Goal: Information Seeking & Learning: Learn about a topic

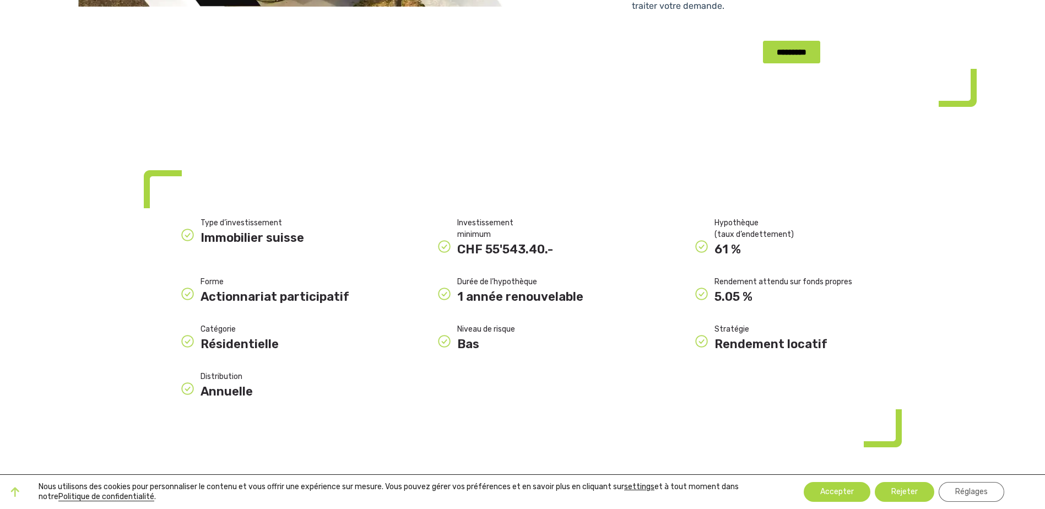
scroll to position [496, 0]
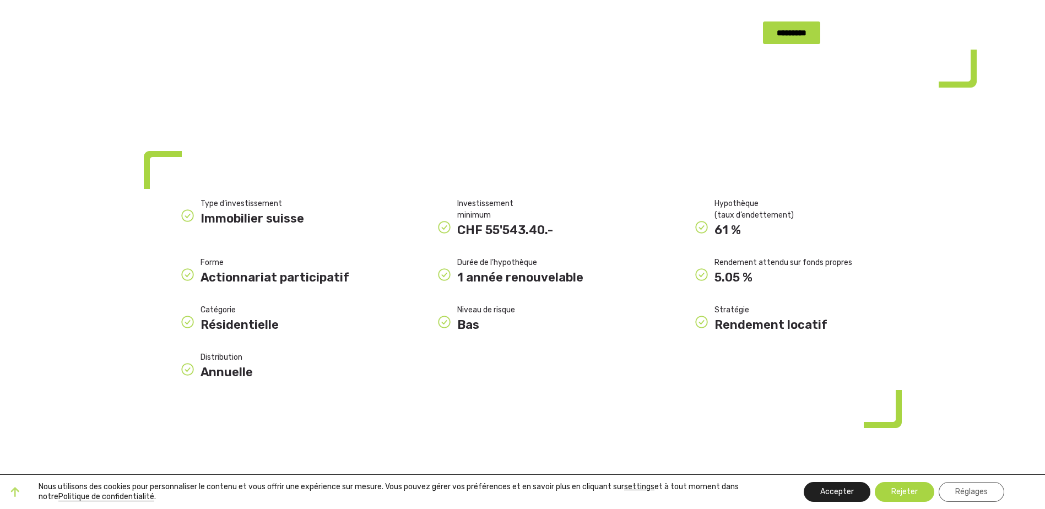
click at [832, 493] on button "Accepter" at bounding box center [837, 492] width 67 height 20
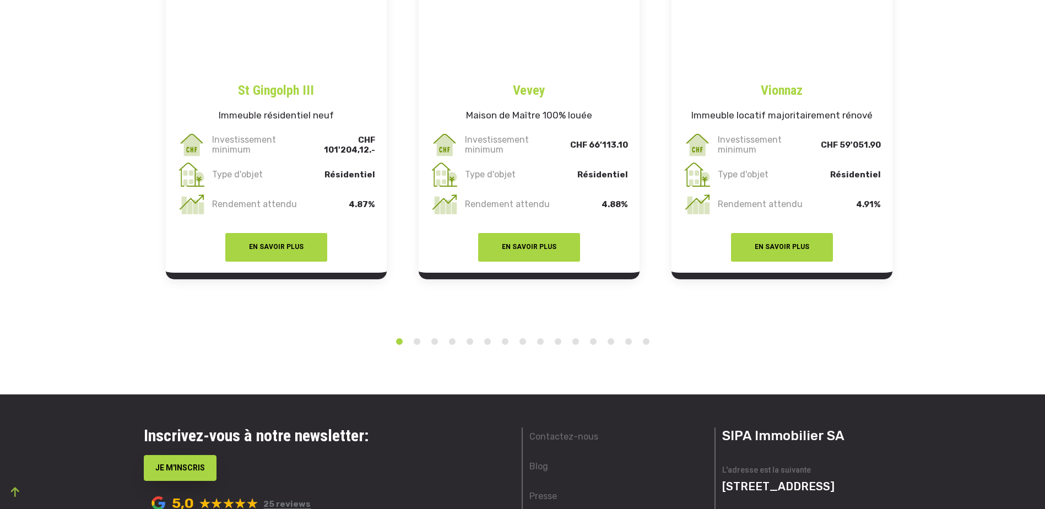
scroll to position [1984, 0]
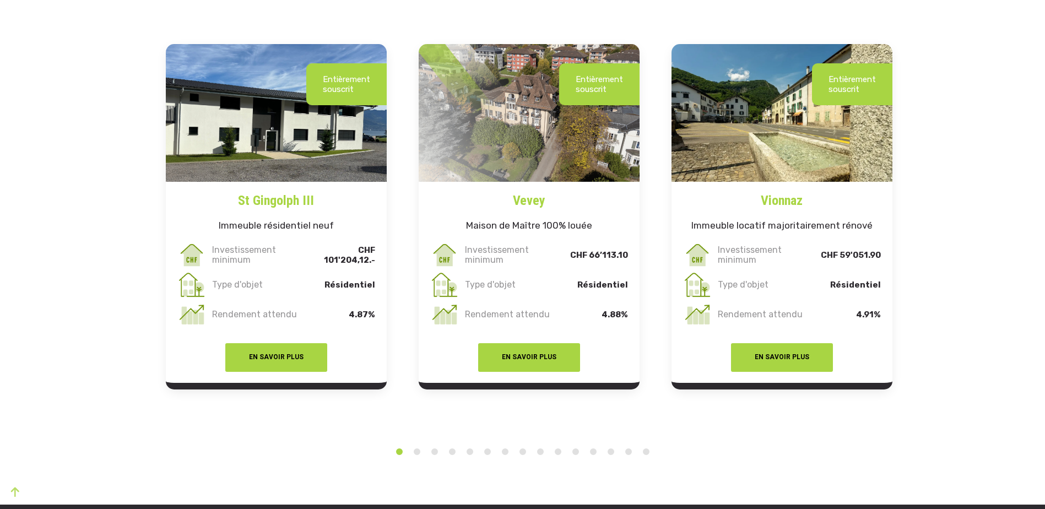
click at [429, 457] on li "3" at bounding box center [434, 449] width 11 height 18
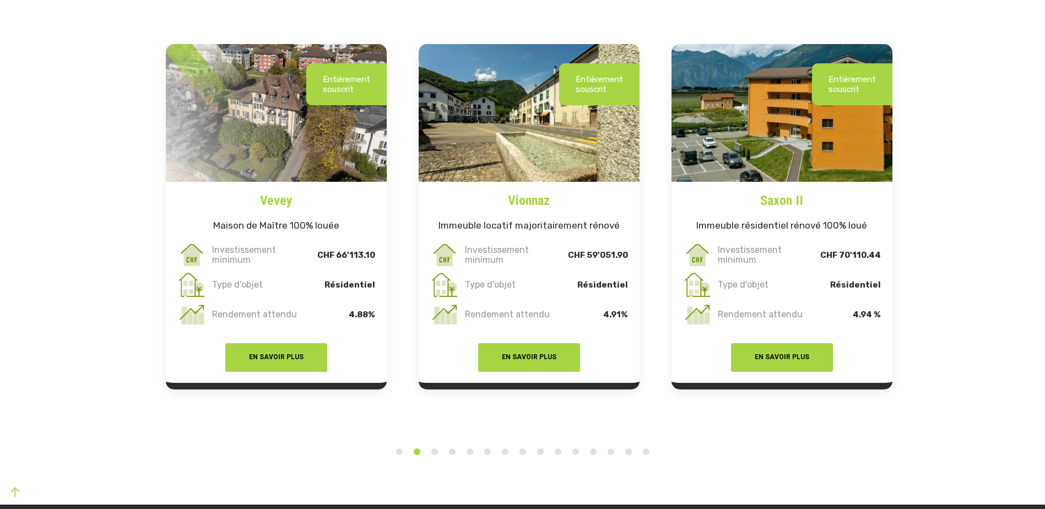
click at [433, 457] on button "3" at bounding box center [434, 451] width 11 height 11
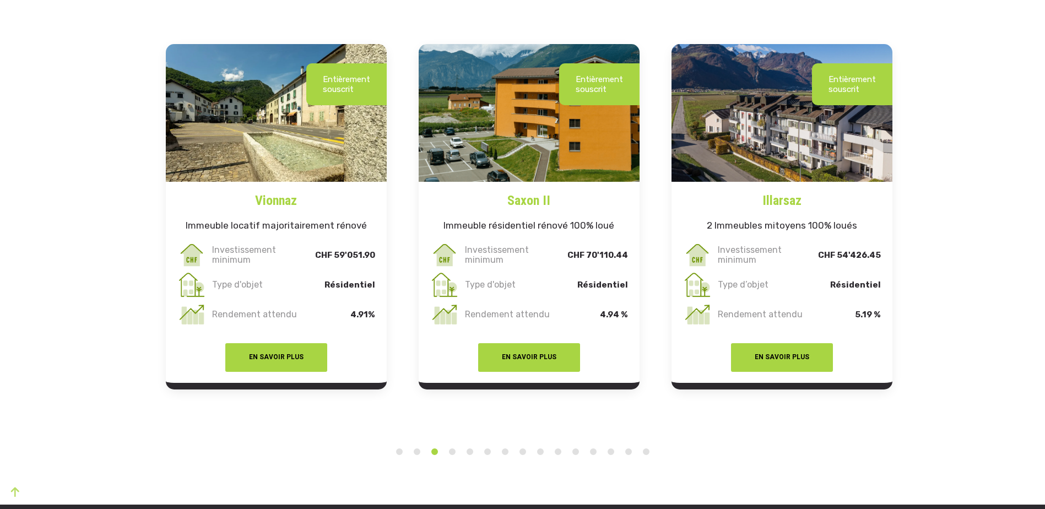
click at [450, 457] on button "4" at bounding box center [452, 451] width 11 height 11
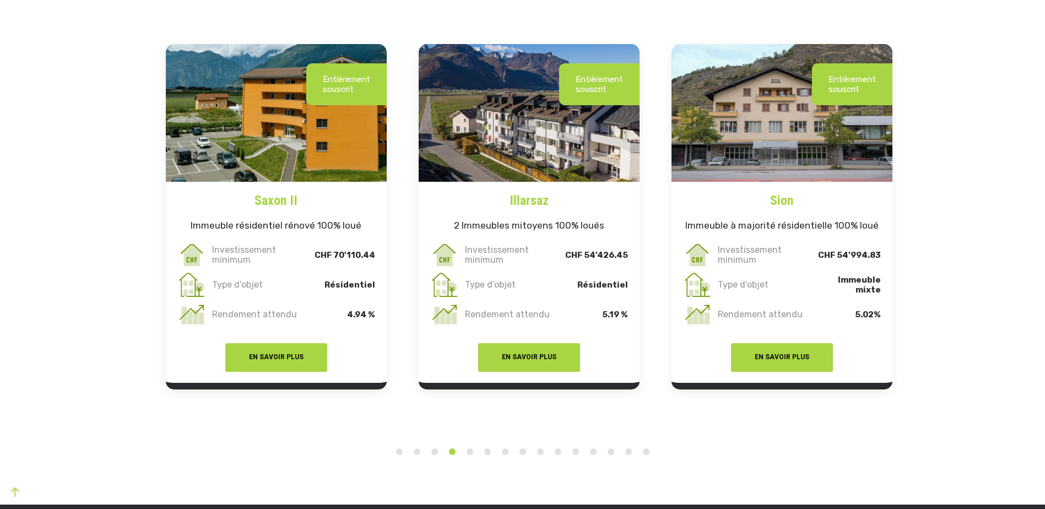
click at [482, 457] on li "6" at bounding box center [487, 449] width 11 height 18
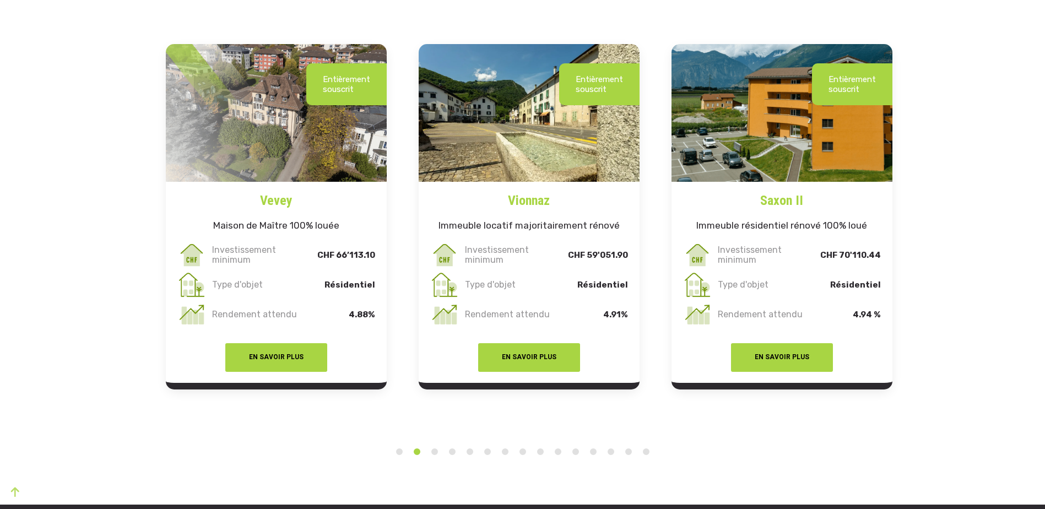
click at [467, 457] on button "5" at bounding box center [469, 451] width 11 height 11
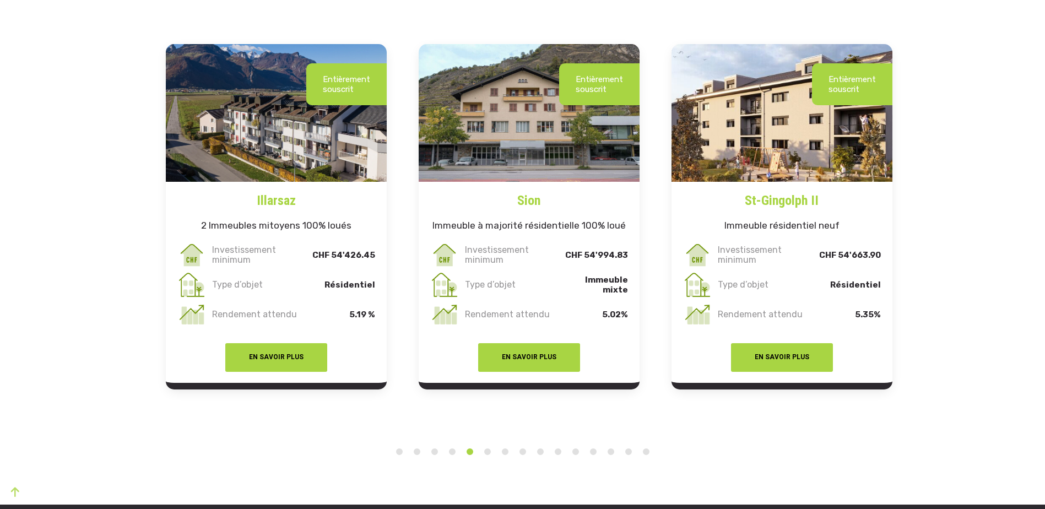
click at [482, 457] on li "6" at bounding box center [487, 449] width 11 height 18
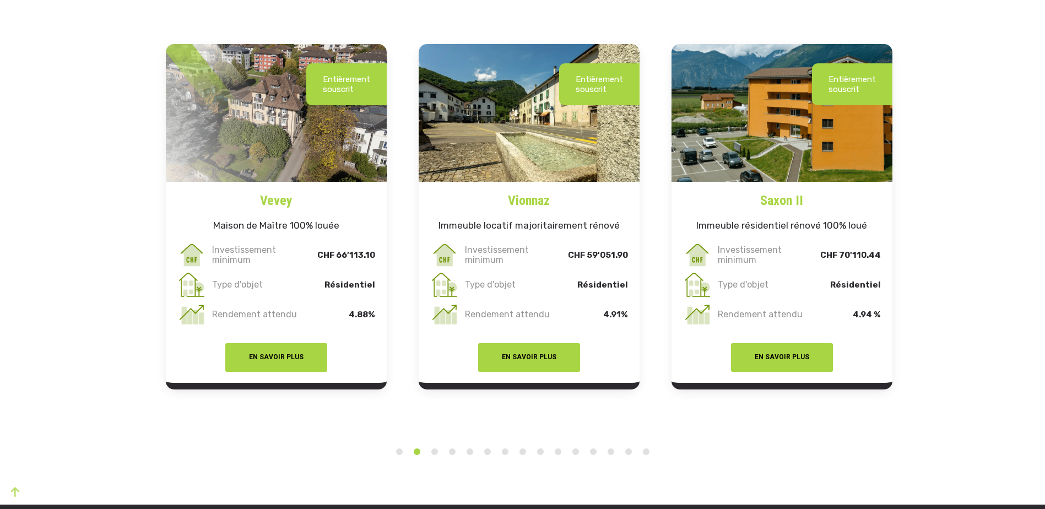
click at [486, 457] on button "6" at bounding box center [487, 451] width 11 height 11
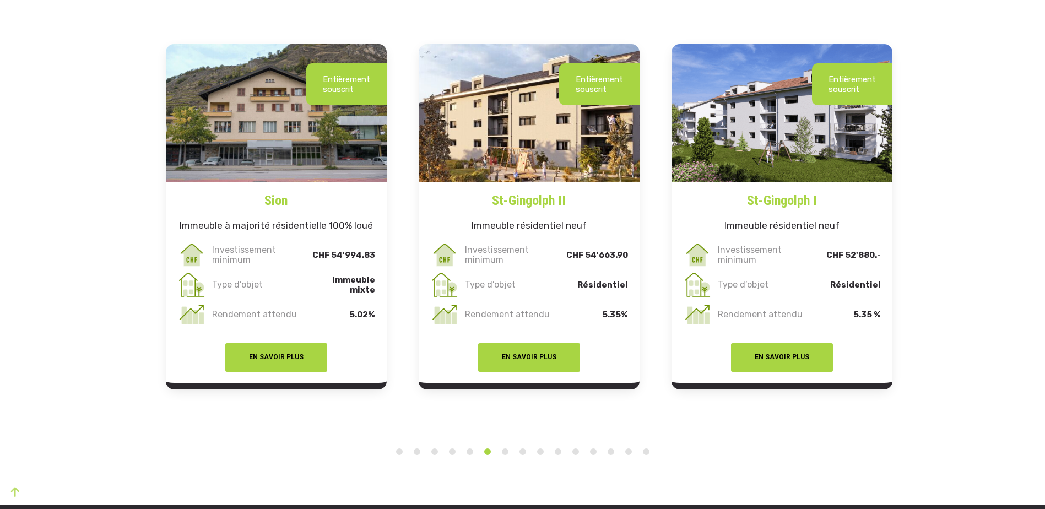
click at [517, 457] on li "8" at bounding box center [522, 449] width 11 height 18
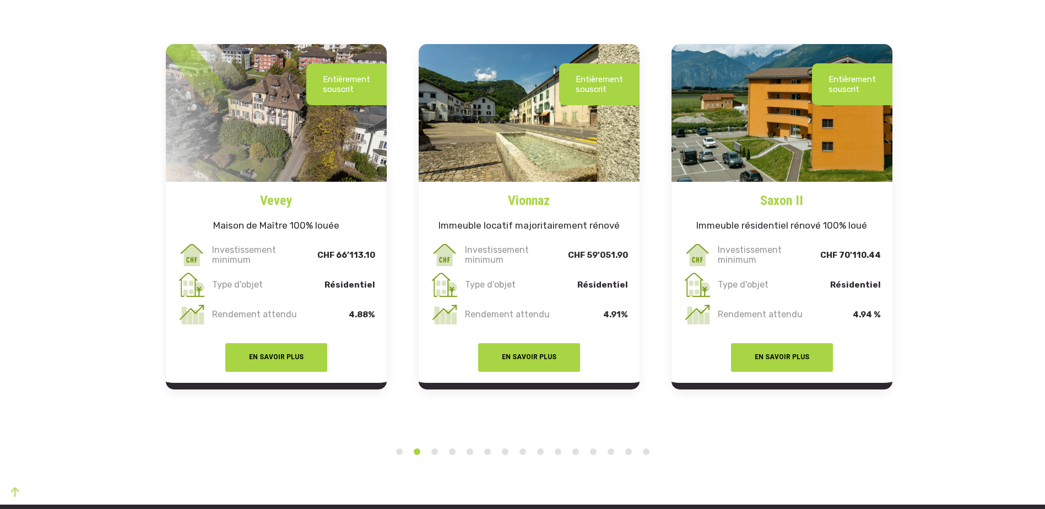
click at [517, 457] on li "8" at bounding box center [522, 449] width 11 height 18
click at [504, 457] on button "7" at bounding box center [505, 451] width 11 height 11
click at [517, 457] on li "8" at bounding box center [522, 449] width 11 height 18
click at [503, 457] on button "7" at bounding box center [505, 451] width 11 height 11
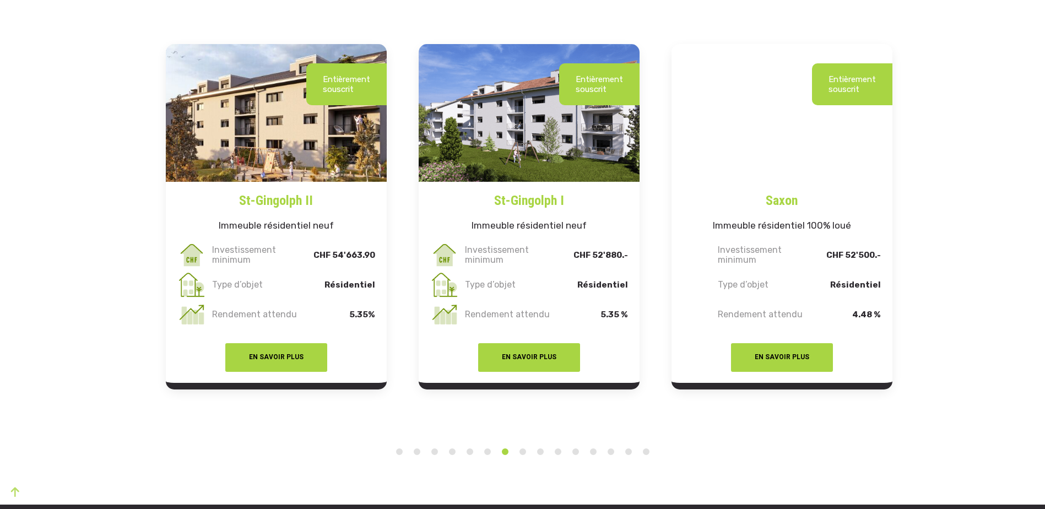
click at [503, 457] on button "7" at bounding box center [505, 451] width 11 height 11
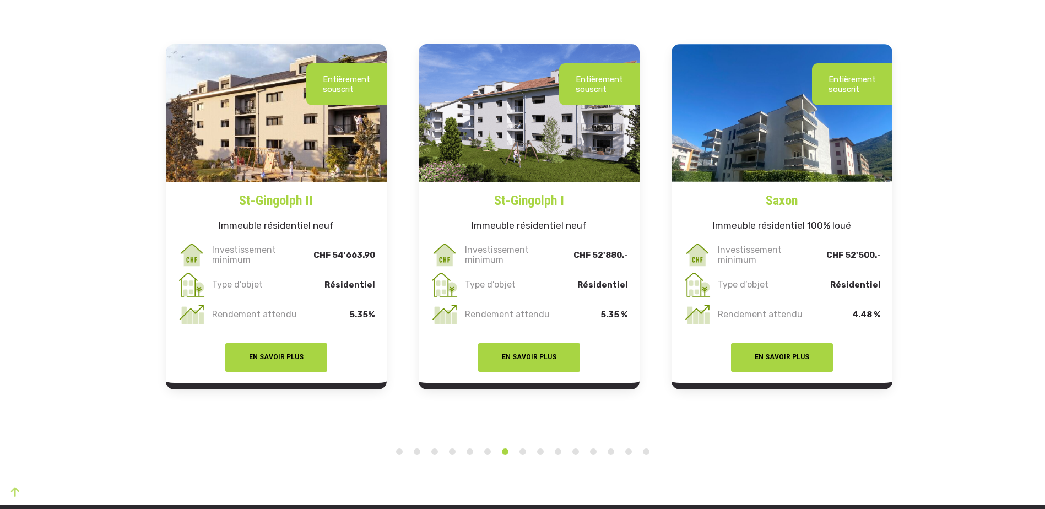
click at [522, 461] on ul "1 2 3 4 5 6 7 8 9 10 11 12 13 14 15" at bounding box center [523, 448] width 758 height 24
click at [535, 457] on li "9" at bounding box center [540, 449] width 11 height 18
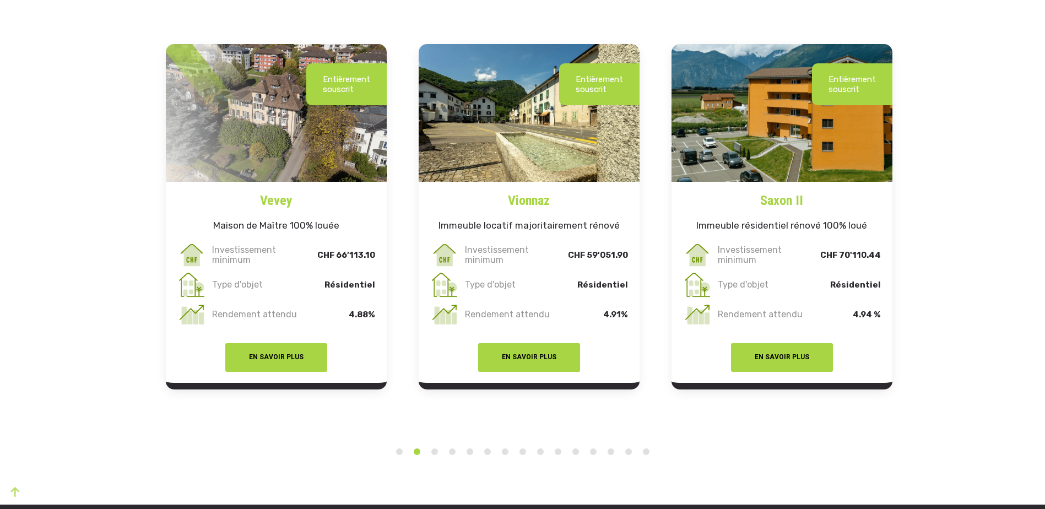
click at [396, 457] on button "1" at bounding box center [399, 451] width 11 height 11
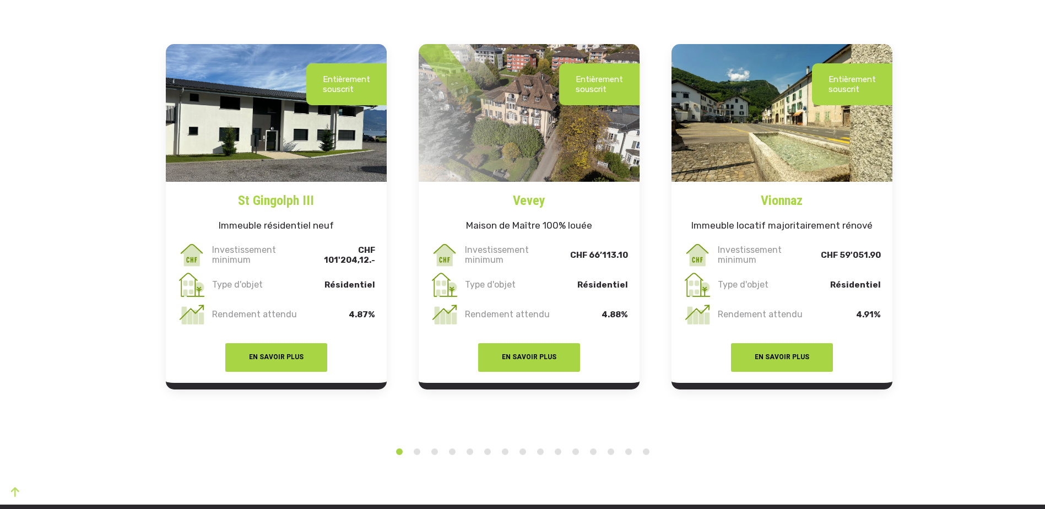
click at [415, 457] on button "2" at bounding box center [417, 451] width 11 height 11
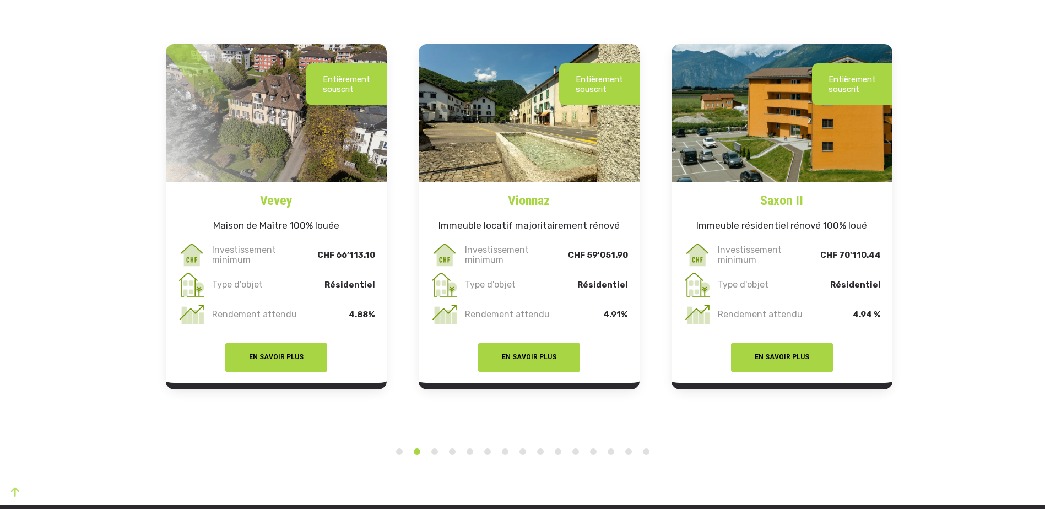
click at [398, 457] on button "1" at bounding box center [399, 451] width 11 height 11
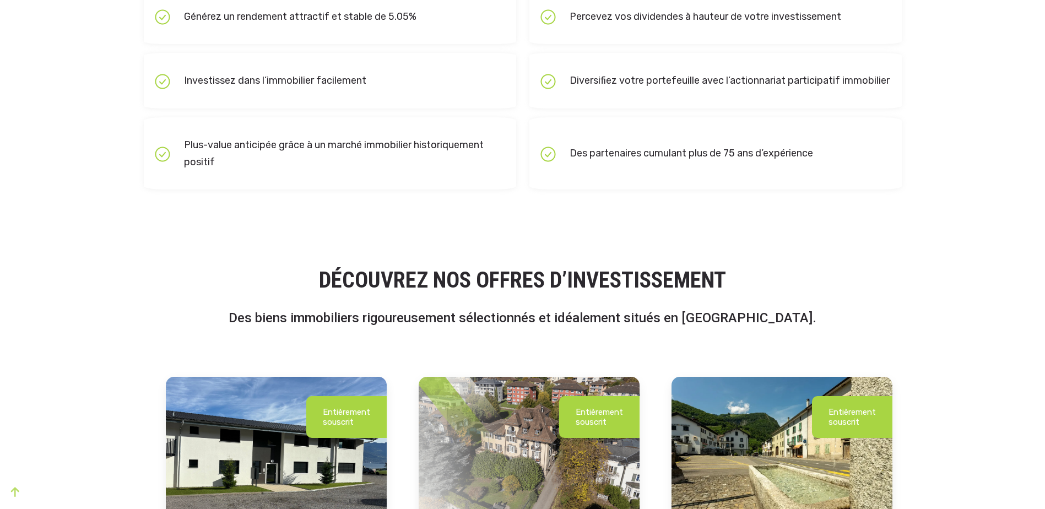
scroll to position [1504, 0]
